Goal: Navigation & Orientation: Find specific page/section

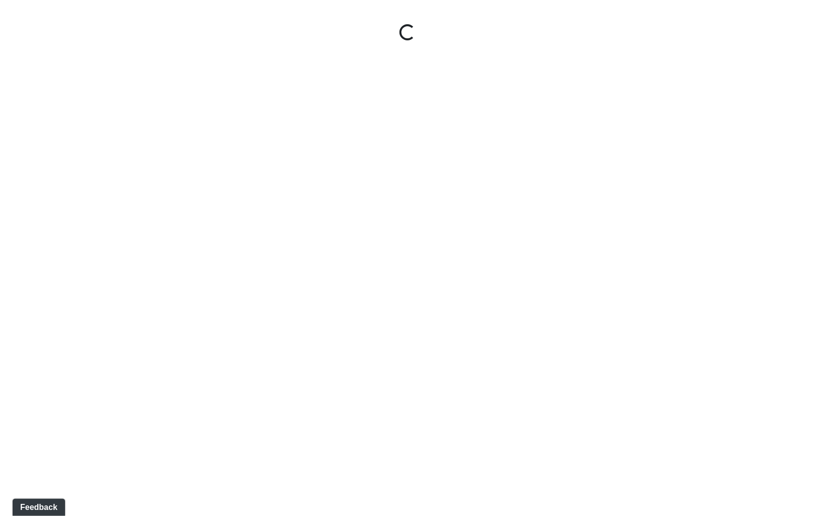
select select "sUubpFbMACfgHLmsYzZL7E"
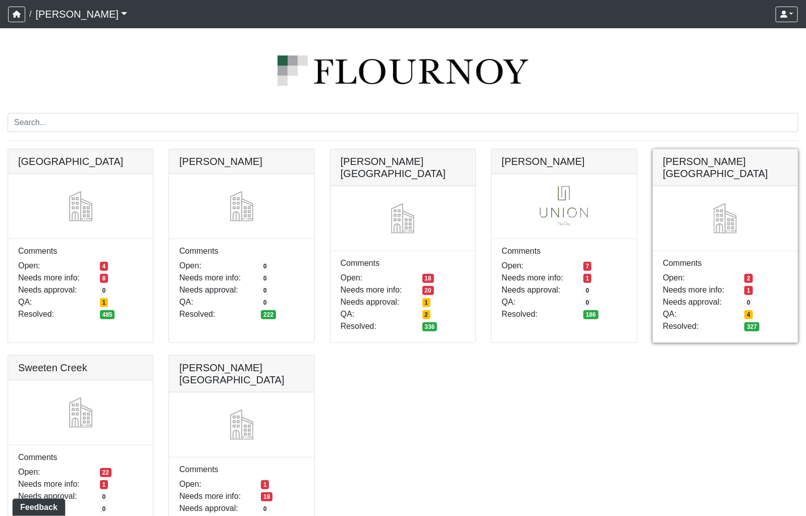
click at [721, 149] on link at bounding box center [725, 149] width 145 height 0
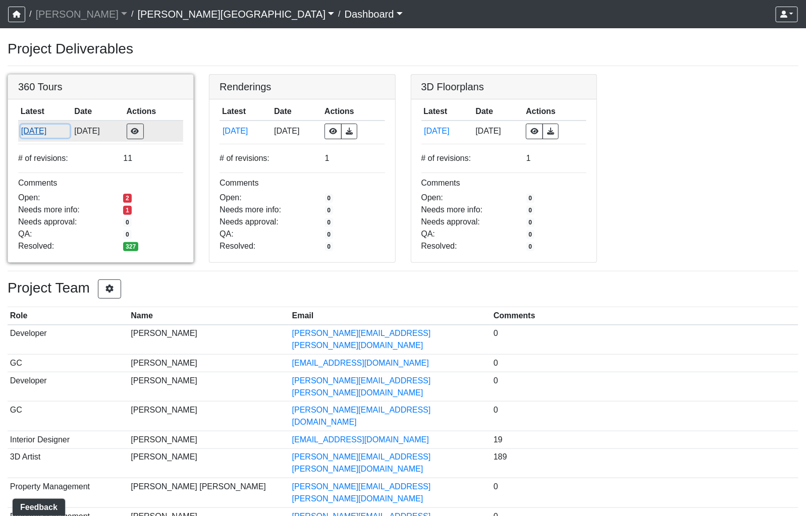
click at [50, 132] on button "[DATE]" at bounding box center [45, 131] width 49 height 13
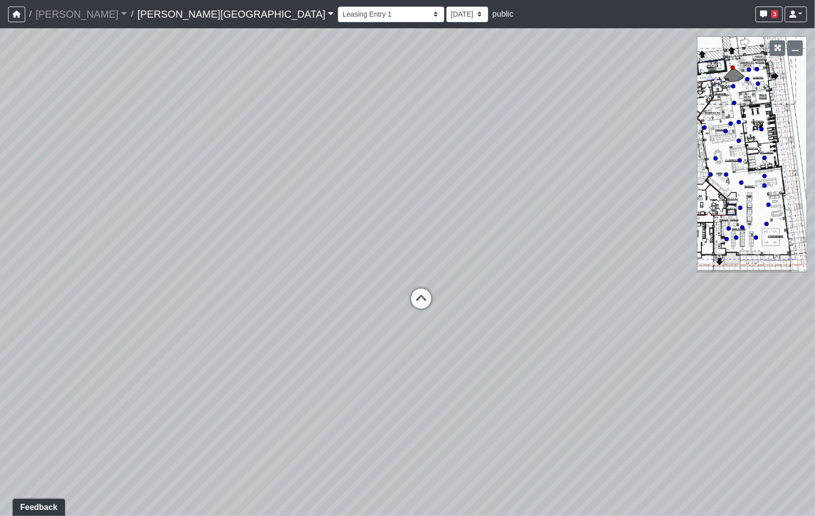
drag, startPoint x: 563, startPoint y: 368, endPoint x: 568, endPoint y: 249, distance: 119.6
click at [568, 249] on div "Loading... Coffee Bar" at bounding box center [407, 272] width 815 height 488
click at [417, 299] on icon at bounding box center [421, 304] width 30 height 30
drag, startPoint x: 268, startPoint y: 272, endPoint x: 717, endPoint y: 338, distance: 453.3
click at [716, 338] on div "Loading... Coffee Bar Loading... [GEOGRAPHIC_DATA] Loading... Leasing Entry 1 L…" at bounding box center [407, 272] width 815 height 488
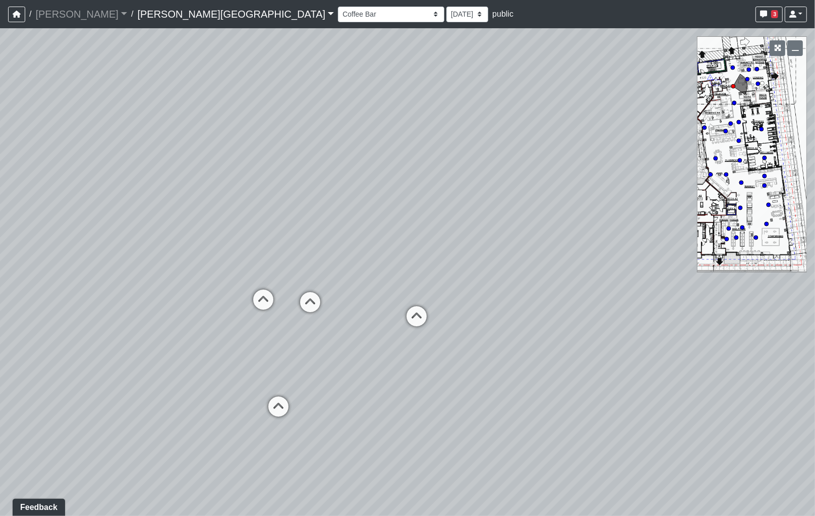
drag, startPoint x: 414, startPoint y: 284, endPoint x: 682, endPoint y: 309, distance: 269.1
click at [743, 310] on div "Loading... Coffee Bar Loading... [GEOGRAPHIC_DATA] Loading... Leasing Entry 1 L…" at bounding box center [407, 272] width 815 height 488
drag, startPoint x: 454, startPoint y: 282, endPoint x: 612, endPoint y: 306, distance: 159.7
click at [619, 306] on div "Loading... Coffee Bar Loading... [GEOGRAPHIC_DATA] Loading... Leasing Entry 1 L…" at bounding box center [407, 272] width 815 height 488
click at [548, 339] on icon at bounding box center [541, 343] width 30 height 30
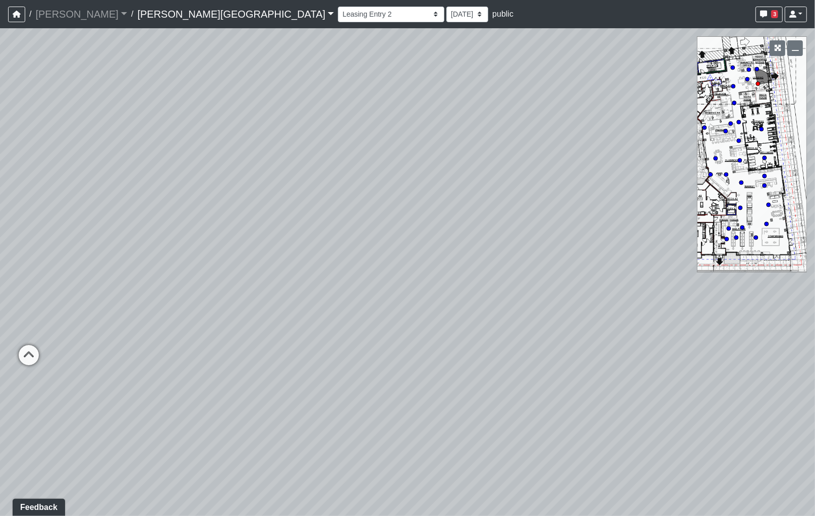
drag, startPoint x: 546, startPoint y: 311, endPoint x: 864, endPoint y: 333, distance: 318.1
click at [815, 333] on html "/ [PERSON_NAME] Loading... / [PERSON_NAME][GEOGRAPHIC_DATA] [PERSON_NAME][GEOGR…" at bounding box center [407, 258] width 815 height 516
drag, startPoint x: 544, startPoint y: 319, endPoint x: 688, endPoint y: 293, distance: 146.1
click at [688, 293] on div "Loading... Coffee Bar Loading... [GEOGRAPHIC_DATA] Loading... Leasing Entry 1 L…" at bounding box center [407, 272] width 815 height 488
drag, startPoint x: 380, startPoint y: 284, endPoint x: 746, endPoint y: 291, distance: 365.8
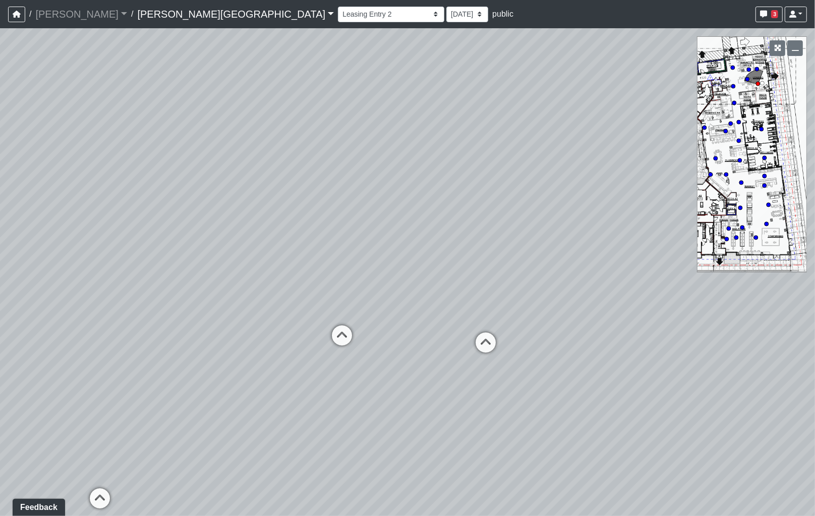
click at [746, 291] on div "Loading... Coffee Bar Loading... [GEOGRAPHIC_DATA] Loading... Leasing Entry 1 L…" at bounding box center [407, 272] width 815 height 488
drag, startPoint x: 569, startPoint y: 299, endPoint x: 568, endPoint y: 304, distance: 5.1
click at [571, 299] on div "Loading... Coffee Bar Loading... [GEOGRAPHIC_DATA] Loading... Leasing Entry 1 L…" at bounding box center [407, 272] width 815 height 488
click at [367, 334] on icon at bounding box center [363, 349] width 30 height 30
drag, startPoint x: 369, startPoint y: 342, endPoint x: 677, endPoint y: 344, distance: 307.7
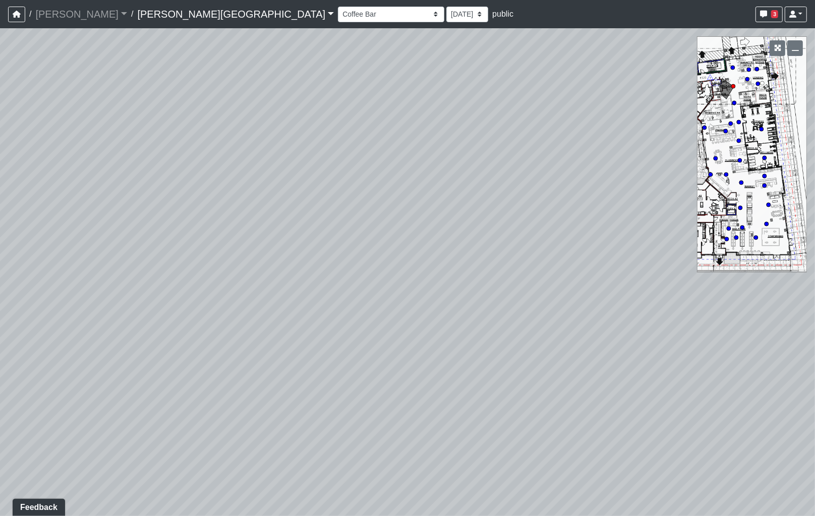
click at [815, 344] on html "/ [PERSON_NAME] Loading... / [PERSON_NAME][GEOGRAPHIC_DATA] [PERSON_NAME][GEOGR…" at bounding box center [407, 258] width 815 height 516
drag, startPoint x: 409, startPoint y: 323, endPoint x: 386, endPoint y: 379, distance: 60.6
click at [461, 321] on div "Loading... Coffee Bar Loading... [GEOGRAPHIC_DATA] Loading... Leasing Entry 1 L…" at bounding box center [407, 272] width 815 height 488
click at [334, 440] on icon at bounding box center [338, 442] width 30 height 30
click at [338, 426] on icon at bounding box center [330, 420] width 30 height 30
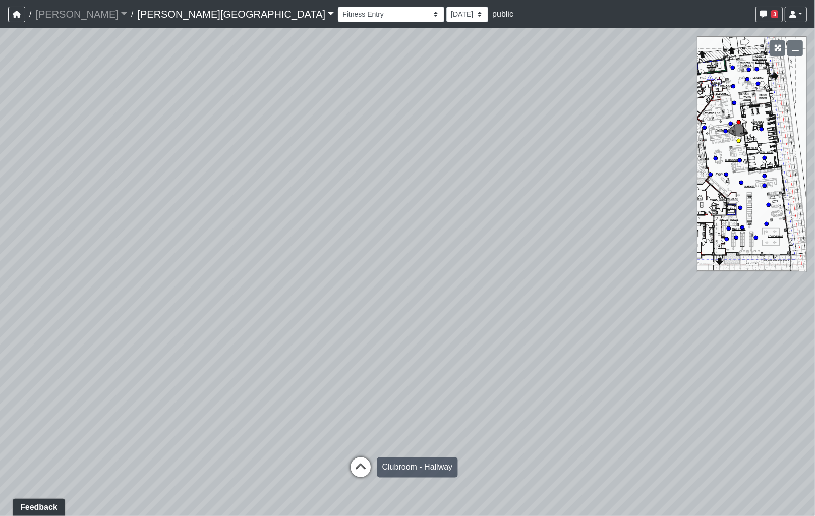
click at [361, 462] on icon at bounding box center [361, 473] width 30 height 30
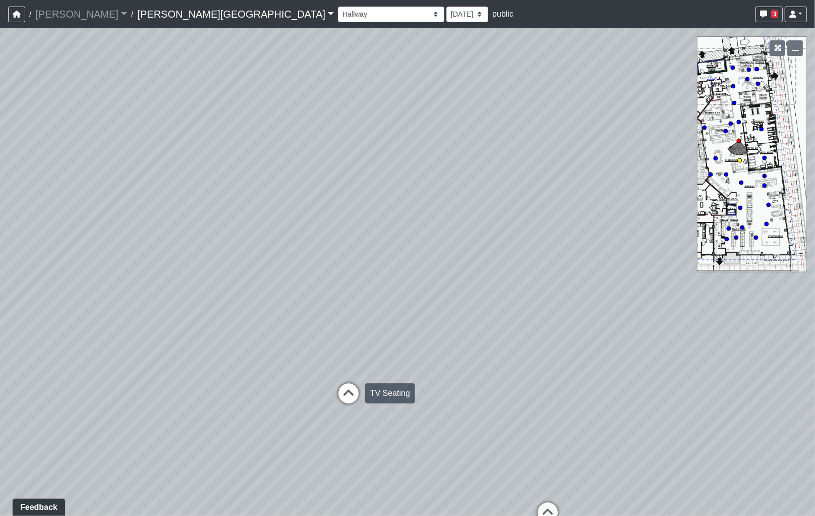
click at [351, 387] on icon at bounding box center [348, 398] width 30 height 30
drag, startPoint x: 646, startPoint y: 384, endPoint x: 513, endPoint y: 325, distance: 145.5
click at [162, 273] on div "Loading... Coffee Bar Loading... [GEOGRAPHIC_DATA] Loading... Leasing Entry 1 L…" at bounding box center [407, 272] width 815 height 488
drag, startPoint x: 159, startPoint y: 271, endPoint x: 138, endPoint y: 267, distance: 22.0
click at [138, 267] on div "Loading... Coffee Bar Loading... [GEOGRAPHIC_DATA] Loading... Leasing Entry 1 L…" at bounding box center [407, 272] width 815 height 488
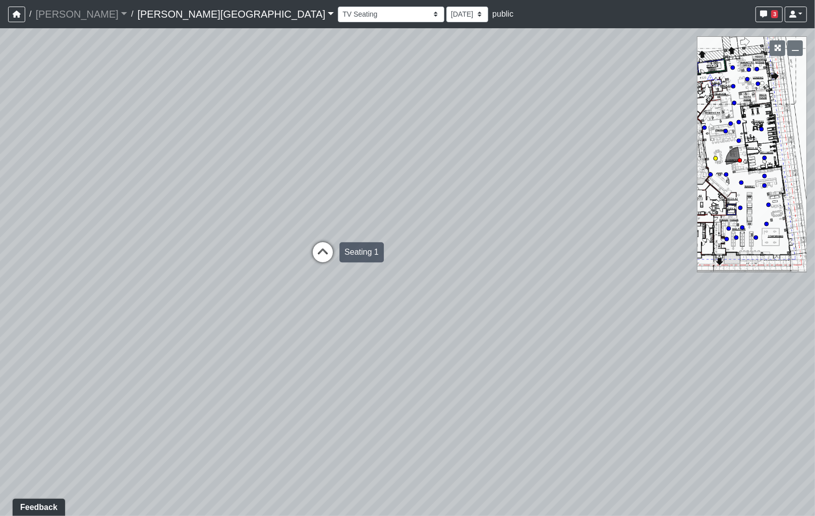
click at [326, 253] on icon at bounding box center [323, 257] width 30 height 30
drag, startPoint x: 42, startPoint y: 251, endPoint x: 28, endPoint y: 251, distance: 13.6
click at [28, 251] on div "Loading... Coffee Bar Loading... [GEOGRAPHIC_DATA] Loading... Leasing Entry 1 L…" at bounding box center [407, 272] width 815 height 488
drag, startPoint x: 38, startPoint y: 273, endPoint x: 8, endPoint y: 273, distance: 30.8
click at [0, 273] on html "/ [PERSON_NAME] Loading... / [PERSON_NAME][GEOGRAPHIC_DATA] [PERSON_NAME][GEOGR…" at bounding box center [407, 258] width 815 height 516
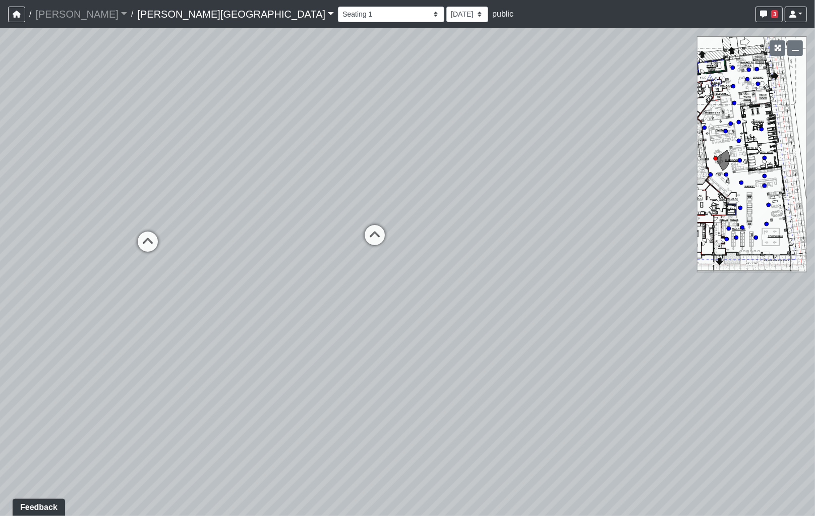
drag, startPoint x: 424, startPoint y: 272, endPoint x: 61, endPoint y: 253, distance: 363.7
click at [61, 253] on div "Loading... Coffee Bar Loading... [GEOGRAPHIC_DATA] Loading... Leasing Entry 1 L…" at bounding box center [407, 272] width 815 height 488
drag, startPoint x: 367, startPoint y: 265, endPoint x: 329, endPoint y: 315, distance: 63.0
click at [329, 315] on div "Loading... Coffee Bar Loading... [GEOGRAPHIC_DATA] Loading... Leasing Entry 1 L…" at bounding box center [407, 272] width 815 height 488
drag, startPoint x: 428, startPoint y: 288, endPoint x: 157, endPoint y: 289, distance: 270.9
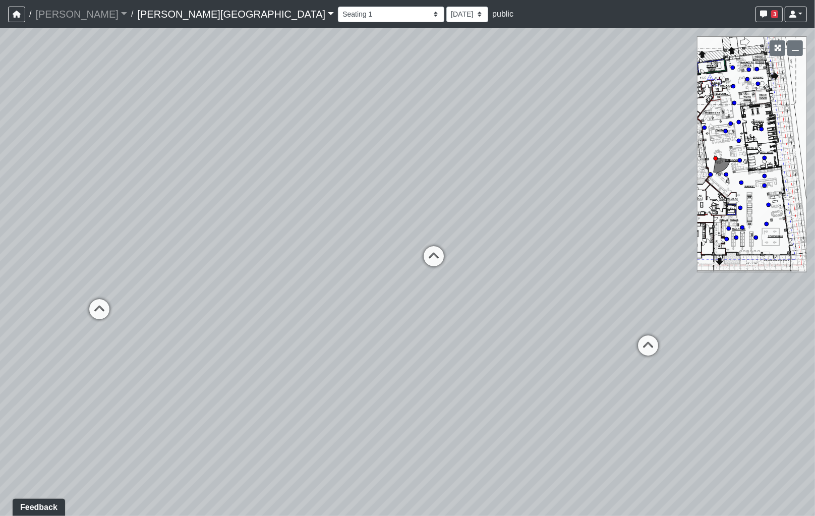
click at [157, 289] on div "Loading... Coffee Bar Loading... [GEOGRAPHIC_DATA] Loading... Leasing Entry 1 L…" at bounding box center [407, 272] width 815 height 488
click at [435, 252] on icon at bounding box center [434, 261] width 30 height 30
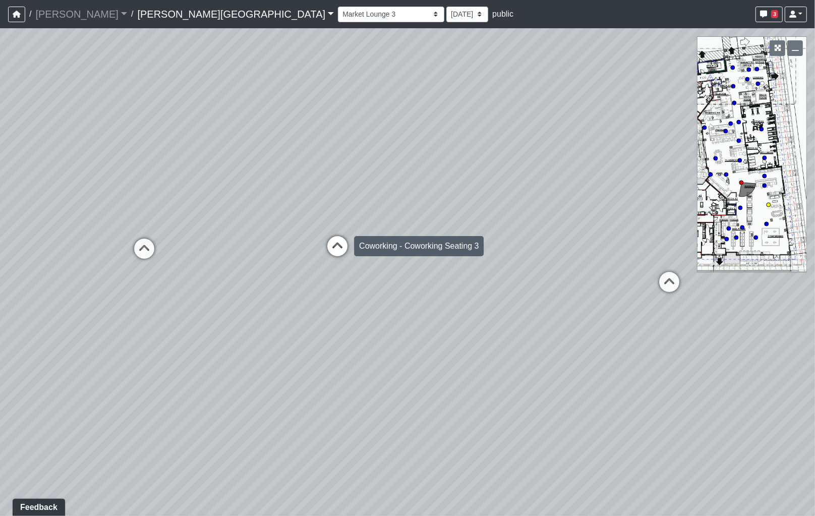
click at [332, 251] on icon at bounding box center [337, 251] width 30 height 30
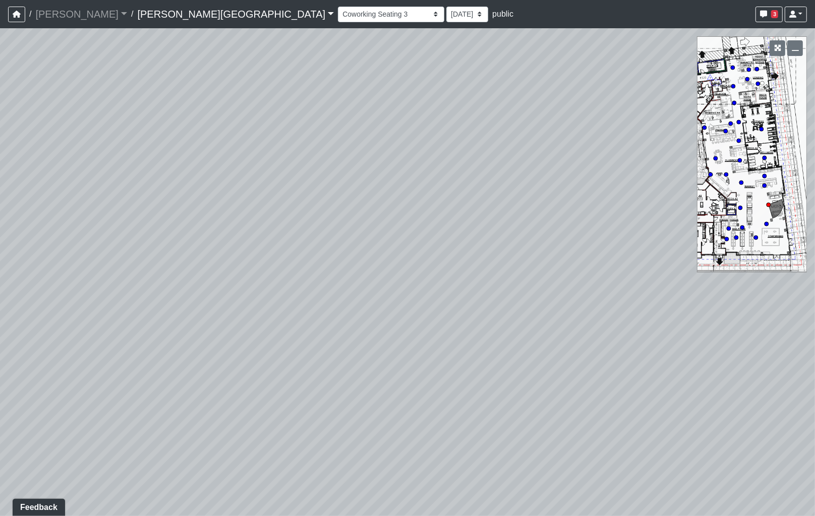
drag, startPoint x: 634, startPoint y: 263, endPoint x: 422, endPoint y: 268, distance: 211.9
click at [763, 271] on div "Loading... Coffee Bar Loading... [GEOGRAPHIC_DATA] Loading... Leasing Entry 1 L…" at bounding box center [407, 272] width 815 height 488
click at [676, 309] on div "Loading... Coffee Bar Loading... [GEOGRAPHIC_DATA] Loading... Leasing Entry 1 L…" at bounding box center [407, 272] width 815 height 488
drag, startPoint x: 640, startPoint y: 311, endPoint x: 683, endPoint y: 316, distance: 43.2
click at [692, 312] on div "Loading... Coffee Bar Loading... [GEOGRAPHIC_DATA] Loading... Leasing Entry 1 L…" at bounding box center [407, 272] width 815 height 488
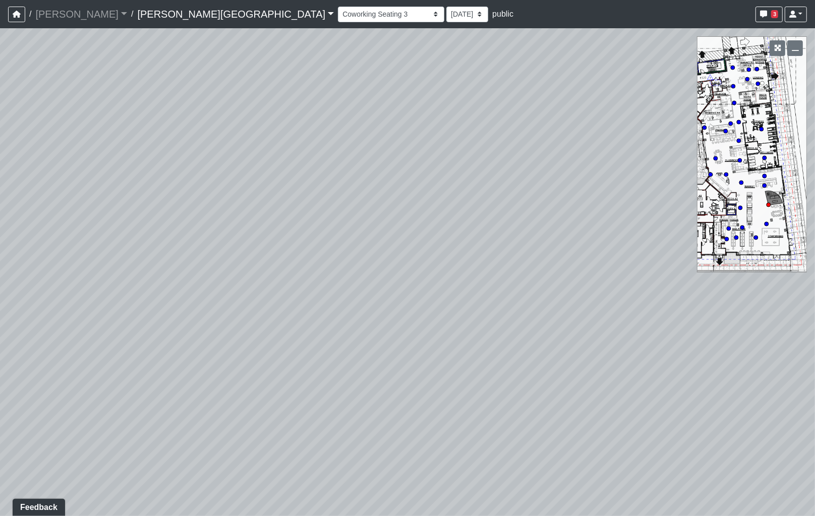
drag, startPoint x: 571, startPoint y: 359, endPoint x: 355, endPoint y: 74, distance: 358.3
click at [355, 74] on div "Loading... Coffee Bar Loading... [GEOGRAPHIC_DATA] Loading... Leasing Entry 1 L…" at bounding box center [407, 272] width 815 height 488
drag, startPoint x: 171, startPoint y: 207, endPoint x: 135, endPoint y: 207, distance: 35.3
click at [124, 207] on div "Loading... Coffee Bar Loading... [GEOGRAPHIC_DATA] Loading... Leasing Entry 1 L…" at bounding box center [407, 272] width 815 height 488
drag, startPoint x: -14, startPoint y: 205, endPoint x: -23, endPoint y: 205, distance: 9.1
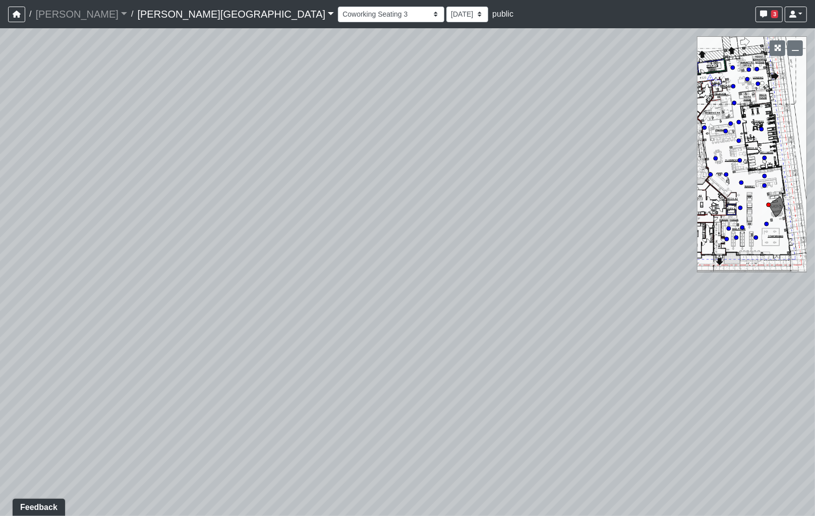
click at [0, 205] on html "/ [PERSON_NAME] Loading... / [PERSON_NAME][GEOGRAPHIC_DATA] [PERSON_NAME][GEOGR…" at bounding box center [407, 258] width 815 height 516
drag, startPoint x: 40, startPoint y: 203, endPoint x: -85, endPoint y: 202, distance: 125.6
click at [0, 202] on html "/ [PERSON_NAME] Loading... / [PERSON_NAME][GEOGRAPHIC_DATA] [PERSON_NAME][GEOGR…" at bounding box center [407, 258] width 815 height 516
drag, startPoint x: 45, startPoint y: 232, endPoint x: 129, endPoint y: 230, distance: 83.8
click at [27, 232] on div "Loading... Coffee Bar Loading... [GEOGRAPHIC_DATA] Loading... Leasing Entry 1 L…" at bounding box center [407, 272] width 815 height 488
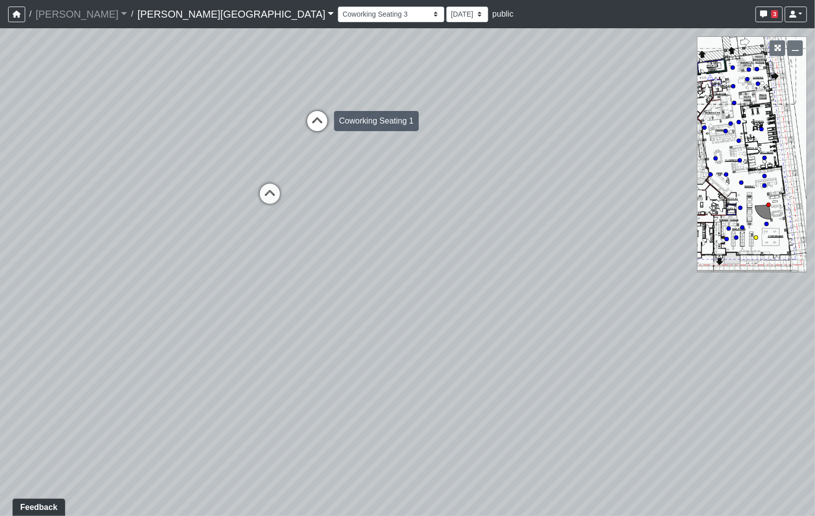
click at [312, 111] on icon at bounding box center [317, 126] width 30 height 30
drag, startPoint x: 159, startPoint y: 207, endPoint x: 748, endPoint y: 309, distance: 596.9
click at [748, 309] on div "Loading... Coffee Bar Loading... [GEOGRAPHIC_DATA] Loading... Leasing Entry 1 L…" at bounding box center [407, 272] width 815 height 488
drag, startPoint x: 497, startPoint y: 303, endPoint x: 546, endPoint y: 314, distance: 50.1
click at [546, 314] on div "Loading... Coffee Bar Loading... [GEOGRAPHIC_DATA] Loading... Leasing Entry 1 L…" at bounding box center [407, 272] width 815 height 488
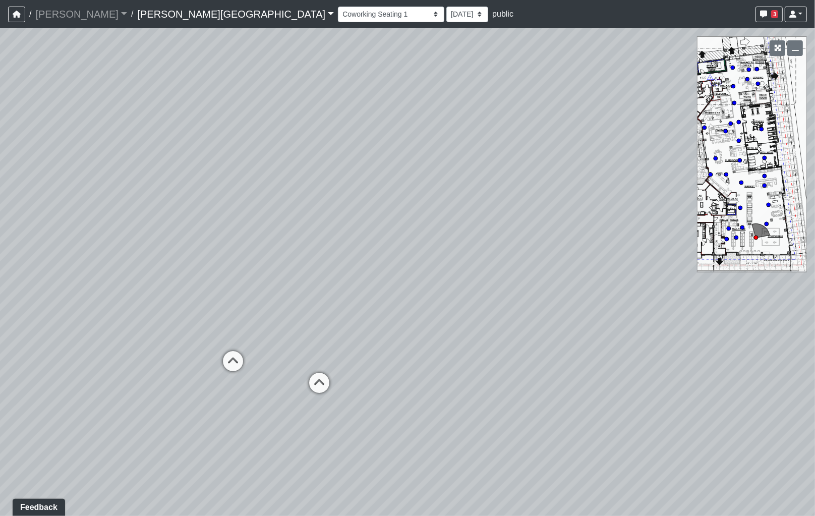
drag, startPoint x: 561, startPoint y: 325, endPoint x: 388, endPoint y: 334, distance: 173.2
click at [560, 325] on div "Loading... Coffee Bar Loading... [GEOGRAPHIC_DATA] Loading... Leasing Entry 1 L…" at bounding box center [407, 272] width 815 height 488
click at [313, 387] on icon at bounding box center [318, 388] width 30 height 30
drag, startPoint x: 224, startPoint y: 353, endPoint x: 290, endPoint y: 386, distance: 73.5
click at [508, 344] on div "Loading... Coffee Bar Loading... [GEOGRAPHIC_DATA] Loading... Leasing Entry 1 L…" at bounding box center [407, 272] width 815 height 488
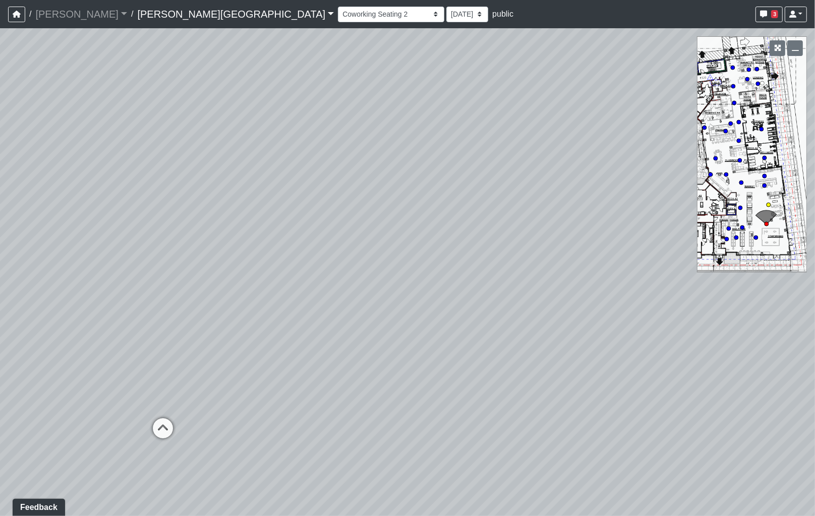
click at [157, 432] on icon at bounding box center [163, 433] width 30 height 30
drag, startPoint x: 503, startPoint y: 357, endPoint x: 314, endPoint y: 263, distance: 210.9
click at [198, 250] on div "Loading... Coffee Bar Loading... [GEOGRAPHIC_DATA] Loading... Leasing Entry 1 L…" at bounding box center [407, 272] width 815 height 488
drag, startPoint x: 202, startPoint y: 241, endPoint x: 61, endPoint y: 217, distance: 143.2
click at [61, 217] on div "Loading... Coffee Bar Loading... [GEOGRAPHIC_DATA] Loading... Leasing Entry 1 L…" at bounding box center [407, 272] width 815 height 488
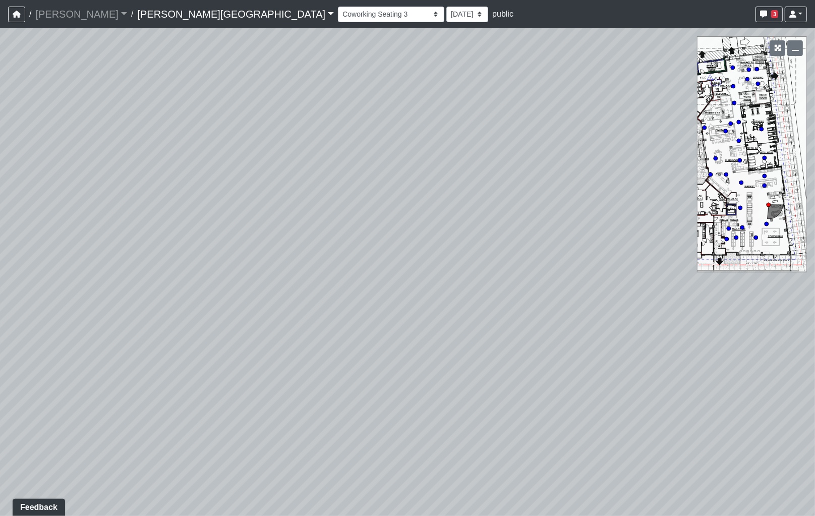
drag
click at [0, 175] on html "/ [PERSON_NAME] Loading... / [PERSON_NAME][GEOGRAPHIC_DATA] [PERSON_NAME][GEOGR…" at bounding box center [407, 258] width 815 height 516
click at [46, 269] on div "Loading... Coffee Bar Loading... [GEOGRAPHIC_DATA] Loading... Leasing Entry 1 L…" at bounding box center [407, 272] width 815 height 488
click at [0, 289] on html "/ [PERSON_NAME] Loading... / [PERSON_NAME][GEOGRAPHIC_DATA] [PERSON_NAME][GEOGR…" at bounding box center [407, 258] width 815 height 516
click at [0, 175] on html "/ [PERSON_NAME] Loading... / [PERSON_NAME][GEOGRAPHIC_DATA] [PERSON_NAME][GEOGR…" at bounding box center [407, 258] width 815 height 516
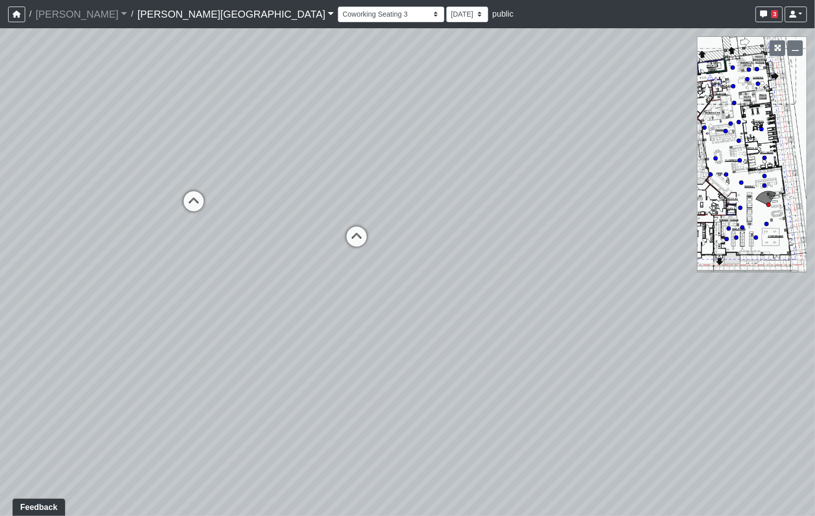
click at [0, 178] on html "/ [PERSON_NAME] Loading... / [PERSON_NAME][GEOGRAPHIC_DATA] [PERSON_NAME][GEOGR…" at bounding box center [407, 258] width 815 height 516
click at [357, 233] on icon at bounding box center [364, 241] width 30 height 30
click at [0, 132] on html "/ [PERSON_NAME] Loading... / [PERSON_NAME][GEOGRAPHIC_DATA] [PERSON_NAME][GEOGR…" at bounding box center [407, 258] width 815 height 516
click at [458, 114] on div "Loading... Coffee Bar Loading... [GEOGRAPHIC_DATA] Loading... Leasing Entry 1 L…" at bounding box center [407, 272] width 815 height 488
click at [815, 309] on html "/ [PERSON_NAME] Loading... / [PERSON_NAME][GEOGRAPHIC_DATA] [PERSON_NAME][GEOGR…" at bounding box center [407, 258] width 815 height 516
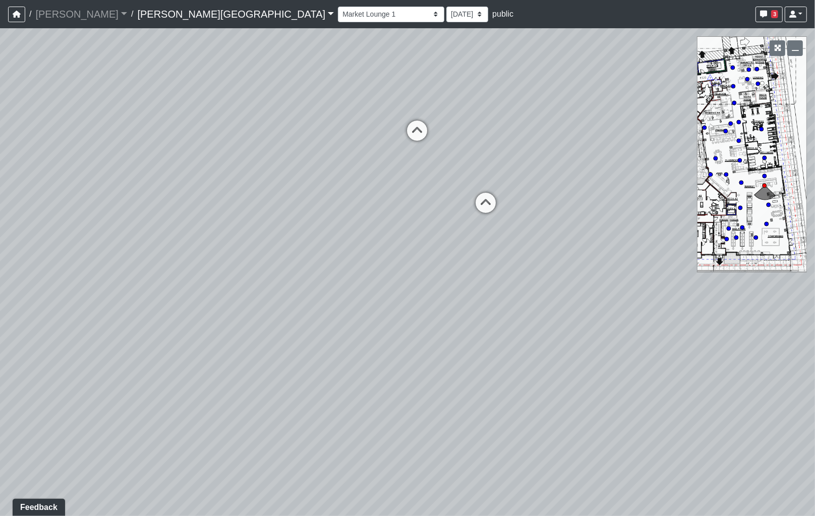
click at [815, 351] on html "/ [PERSON_NAME] Loading... / [PERSON_NAME][GEOGRAPHIC_DATA] [PERSON_NAME][GEOGR…" at bounding box center [407, 258] width 815 height 516
click at [747, 289] on div "Loading... Coffee Bar Loading... [GEOGRAPHIC_DATA] Loading... Leasing Entry 1 L…" at bounding box center [407, 272] width 815 height 488
click at [699, 289] on div "Loading... Coffee Bar Loading... [GEOGRAPHIC_DATA] Loading... Leasing Entry 1 L…" at bounding box center [407, 272] width 815 height 488
click at [743, 300] on div "Loading... Coffee Bar Loading... [GEOGRAPHIC_DATA] Loading... Leasing Entry 1 L…" at bounding box center [407, 272] width 815 height 488
click at [694, 285] on div "Loading... Coffee Bar Loading... [GEOGRAPHIC_DATA] Loading... Leasing Entry 1 L…" at bounding box center [407, 272] width 815 height 488
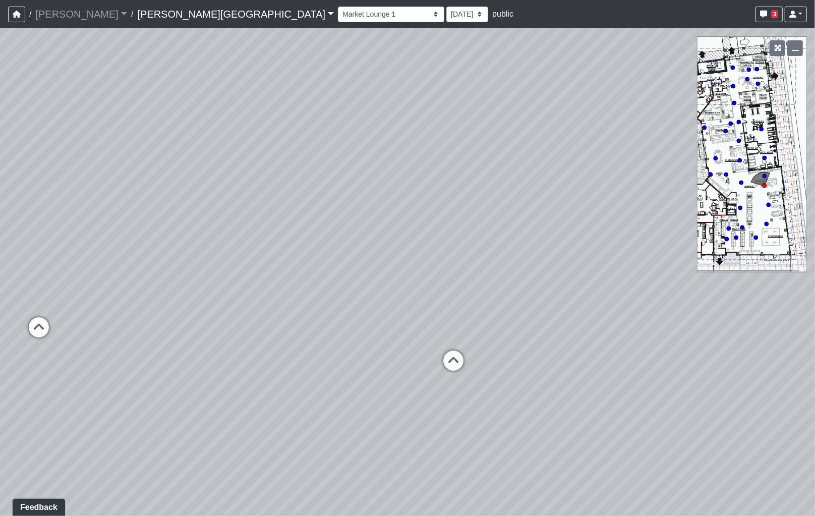
click at [637, 252] on div "Loading... Coffee Bar Loading... [GEOGRAPHIC_DATA] Loading... Leasing Entry 1 L…" at bounding box center [407, 272] width 815 height 488
click at [655, 252] on div "Loading... Coffee Bar Loading... [GEOGRAPHIC_DATA] Loading... Leasing Entry 1 L…" at bounding box center [407, 272] width 815 height 488
click at [422, 192] on div "Loading... Coffee Bar Loading... [GEOGRAPHIC_DATA] Loading... Leasing Entry 1 L…" at bounding box center [407, 272] width 815 height 488
click at [543, 335] on icon at bounding box center [539, 333] width 30 height 30
click at [657, 321] on div "Loading... Coffee Bar Loading... [GEOGRAPHIC_DATA] Loading... Leasing Entry 1 L…" at bounding box center [407, 272] width 815 height 488
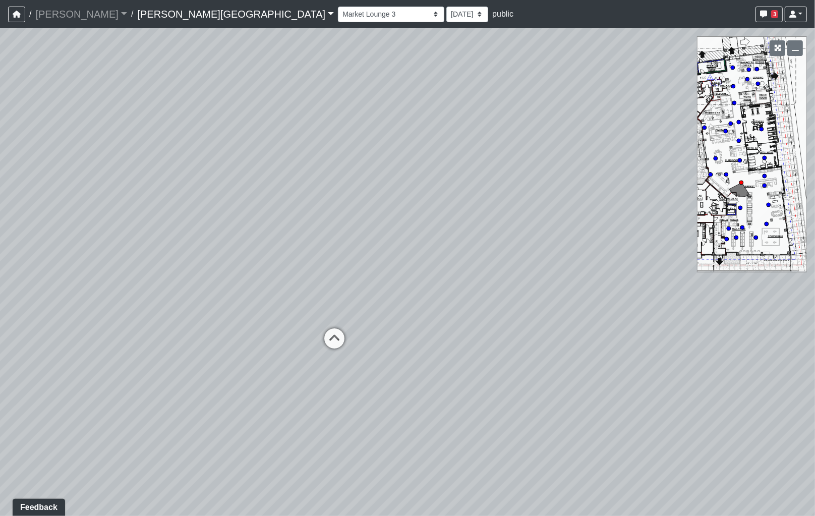
click at [552, 299] on div "Loading... Coffee Bar Loading... [GEOGRAPHIC_DATA] Loading... Leasing Entry 1 L…" at bounding box center [407, 272] width 815 height 488
click at [313, 344] on icon at bounding box center [308, 343] width 30 height 30
click at [281, 359] on icon at bounding box center [282, 361] width 30 height 30
click at [0, 266] on html "/ [PERSON_NAME] Loading... / [PERSON_NAME][GEOGRAPHIC_DATA] [PERSON_NAME][GEOGR…" at bounding box center [407, 258] width 815 height 516
click at [147, 273] on div "Loading... Coffee Bar Loading... [GEOGRAPHIC_DATA] Loading... Leasing Entry 1 L…" at bounding box center [407, 272] width 815 height 488
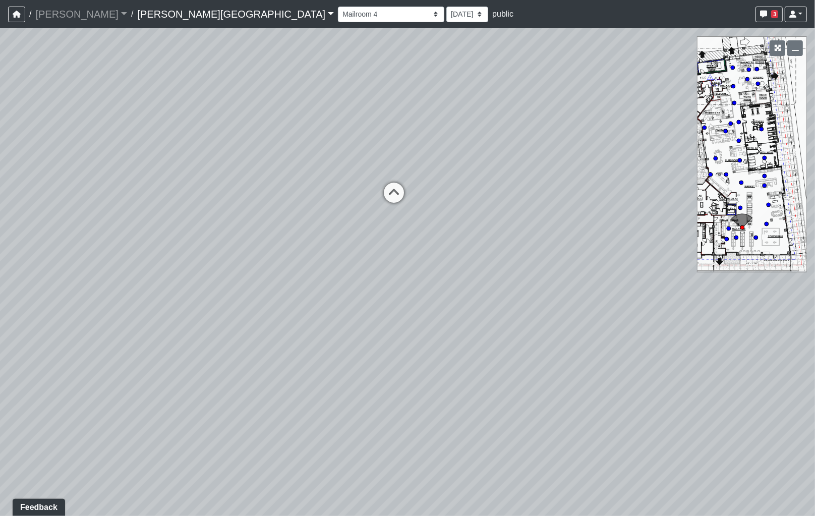
click at [7, 186] on div "Loading... Coffee Bar Loading... [GEOGRAPHIC_DATA] Loading... Leasing Entry 1 L…" at bounding box center [407, 272] width 815 height 488
click at [384, 188] on icon at bounding box center [386, 196] width 30 height 30
click at [412, 162] on icon at bounding box center [412, 155] width 30 height 30
click at [513, 294] on div "Loading... Coffee Bar Loading... [GEOGRAPHIC_DATA] Loading... Leasing Entry 1 L…" at bounding box center [407, 272] width 815 height 488
click at [709, 340] on div "Loading... Coffee Bar Loading... [GEOGRAPHIC_DATA] Loading... Leasing Entry 1 L…" at bounding box center [407, 272] width 815 height 488
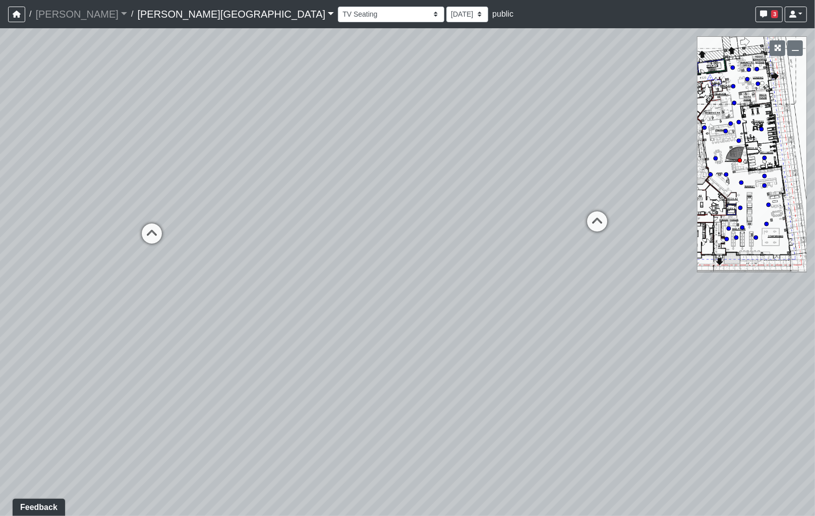
click at [419, 150] on div "Loading... Coffee Bar Loading... [GEOGRAPHIC_DATA] Loading... Leasing Entry 1 L…" at bounding box center [407, 272] width 815 height 488
click at [785, 283] on div "Loading... Coffee Bar Loading... [GEOGRAPHIC_DATA] Loading... Leasing Entry 1 L…" at bounding box center [407, 272] width 815 height 488
click at [744, 310] on div "Loading... Coffee Bar Loading... [GEOGRAPHIC_DATA] Loading... Leasing Entry 1 L…" at bounding box center [407, 272] width 815 height 488
click at [783, 289] on div "Loading... Coffee Bar Loading... [GEOGRAPHIC_DATA] Loading... Leasing Entry 1 L…" at bounding box center [407, 272] width 815 height 488
click at [738, 275] on div "Loading... Coffee Bar Loading... [GEOGRAPHIC_DATA] Loading... Leasing Entry 1 L…" at bounding box center [407, 272] width 815 height 488
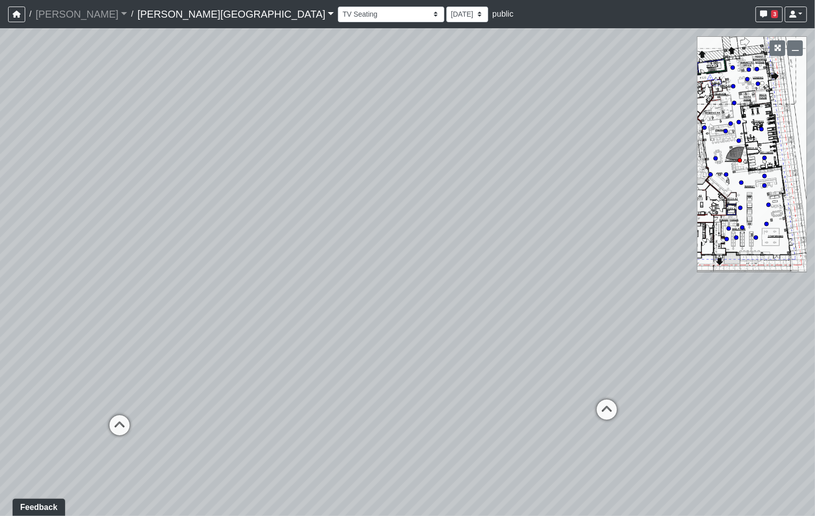
click at [778, 283] on div "Loading... Coffee Bar Loading... [GEOGRAPHIC_DATA] Loading... Leasing Entry 1 L…" at bounding box center [407, 272] width 815 height 488
click at [752, 247] on div "Loading... Coffee Bar Loading... [GEOGRAPHIC_DATA] Loading... Leasing Entry 1 L…" at bounding box center [407, 272] width 815 height 488
click at [624, 220] on div "Loading... Coffee Bar Loading... [GEOGRAPHIC_DATA] Loading... Leasing Entry 1 L…" at bounding box center [407, 272] width 815 height 488
click at [237, 69] on div "Loading... Coffee Bar Loading... [GEOGRAPHIC_DATA] Loading... Leasing Entry 1 L…" at bounding box center [407, 272] width 815 height 488
click at [237, 180] on icon at bounding box center [233, 179] width 30 height 30
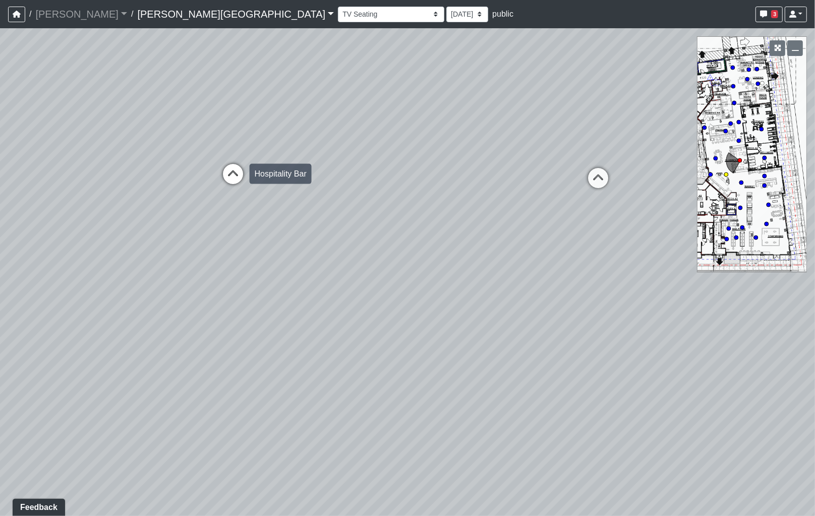
select select "opxjAeKrrqupTskj1neSeV"
click at [538, 271] on div "Loading... Coffee Bar Loading... [GEOGRAPHIC_DATA] Loading... Leasing Entry 1 L…" at bounding box center [407, 272] width 815 height 488
click at [678, 281] on div "Loading... Coffee Bar Loading... [GEOGRAPHIC_DATA] Loading... Leasing Entry 1 L…" at bounding box center [407, 272] width 815 height 488
click at [629, 294] on div "Loading... Coffee Bar Loading... [GEOGRAPHIC_DATA] Loading... Leasing Entry 1 L…" at bounding box center [407, 272] width 815 height 488
click at [684, 268] on div "Loading... Coffee Bar Loading... [GEOGRAPHIC_DATA] Loading... Leasing Entry 1 L…" at bounding box center [407, 272] width 815 height 488
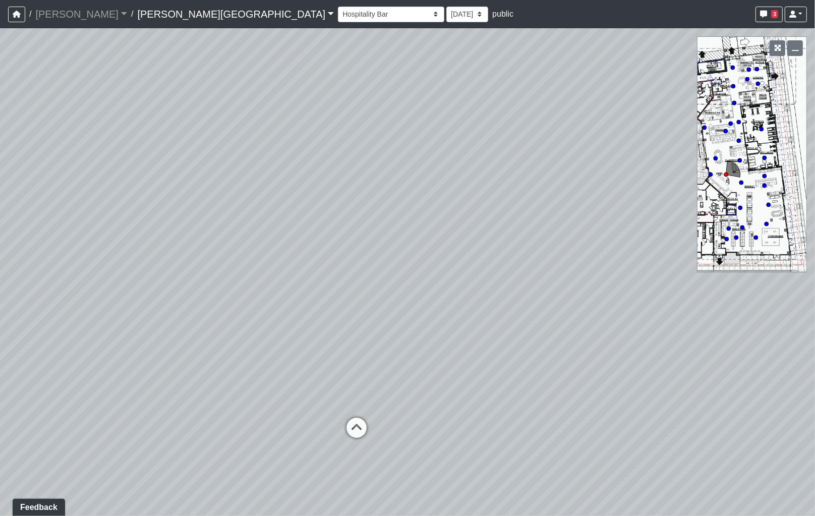
click at [690, 293] on div "Loading... Coffee Bar Loading... [GEOGRAPHIC_DATA] Loading... Leasing Entry 1 L…" at bounding box center [407, 272] width 815 height 488
click at [516, 260] on div "Loading... Coffee Bar Loading... [GEOGRAPHIC_DATA] Loading... Leasing Entry 1 L…" at bounding box center [407, 272] width 815 height 488
click at [395, 182] on div "Loading... Coffee Bar Loading... [GEOGRAPHIC_DATA] Loading... Leasing Entry 1 L…" at bounding box center [407, 272] width 815 height 488
click at [501, 289] on div "Loading... Coffee Bar Loading... [GEOGRAPHIC_DATA] Loading... Leasing Entry 1 L…" at bounding box center [407, 272] width 815 height 488
click at [440, 301] on div "Loading... Coffee Bar Loading... [GEOGRAPHIC_DATA] Loading... Leasing Entry 1 L…" at bounding box center [407, 272] width 815 height 488
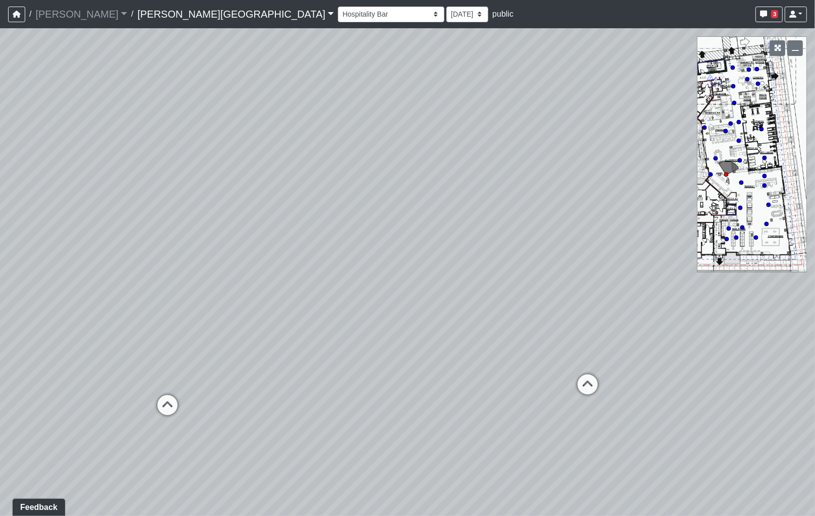
click at [285, 308] on div "Loading... Coffee Bar Loading... [GEOGRAPHIC_DATA] Loading... Leasing Entry 1 L…" at bounding box center [407, 272] width 815 height 488
click at [102, 260] on div "Loading... Coffee Bar Loading... [GEOGRAPHIC_DATA] Loading... Leasing Entry 1 L…" at bounding box center [407, 272] width 815 height 488
click at [205, 230] on div "Loading... Coffee Bar Loading... [GEOGRAPHIC_DATA] Loading... Leasing Entry 1 L…" at bounding box center [407, 272] width 815 height 488
click at [341, 282] on div "Loading... Coffee Bar Loading... [GEOGRAPHIC_DATA] Loading... Leasing Entry 1 L…" at bounding box center [407, 272] width 815 height 488
